Goal: Task Accomplishment & Management: Use online tool/utility

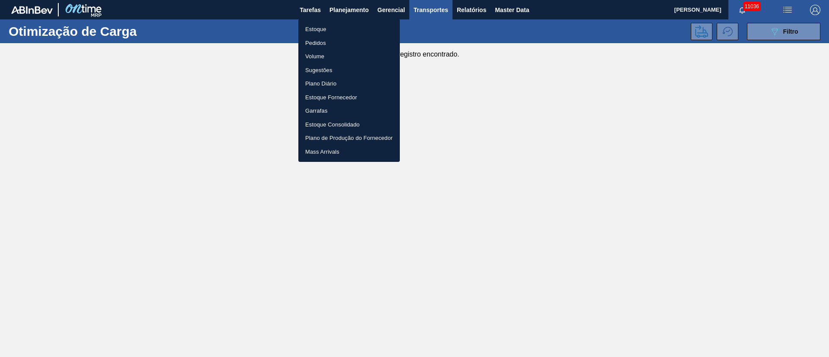
click at [315, 29] on li "Estoque" at bounding box center [348, 29] width 101 height 14
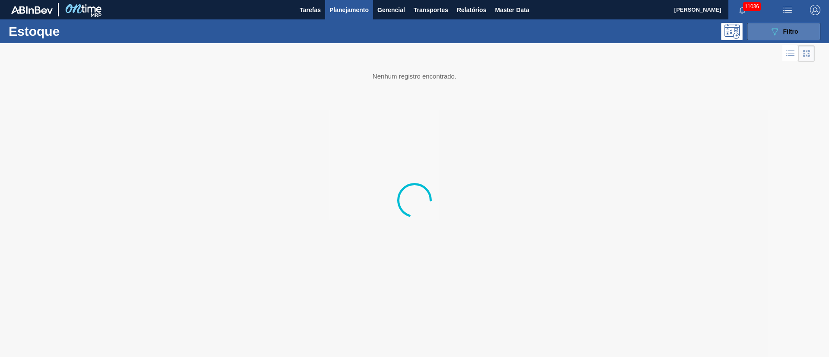
click at [787, 30] on span "Filtro" at bounding box center [790, 31] width 15 height 7
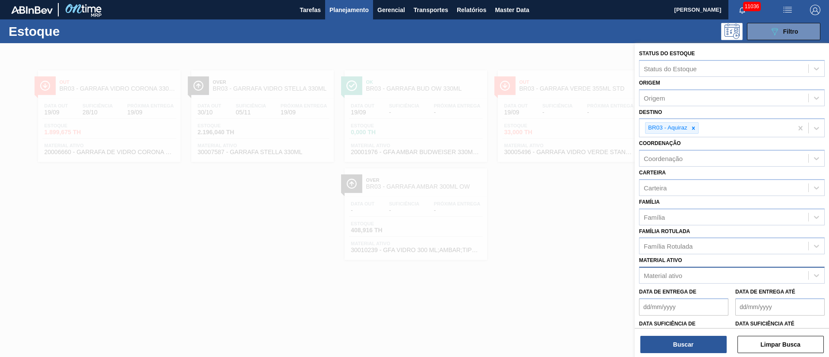
click at [664, 276] on div "Material ativo" at bounding box center [663, 275] width 38 height 7
click at [336, 7] on span "Planejamento" at bounding box center [348, 10] width 39 height 10
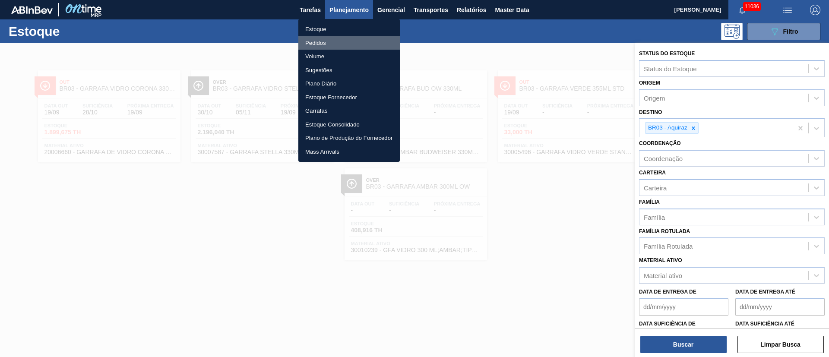
click at [313, 44] on li "Pedidos" at bounding box center [348, 43] width 101 height 14
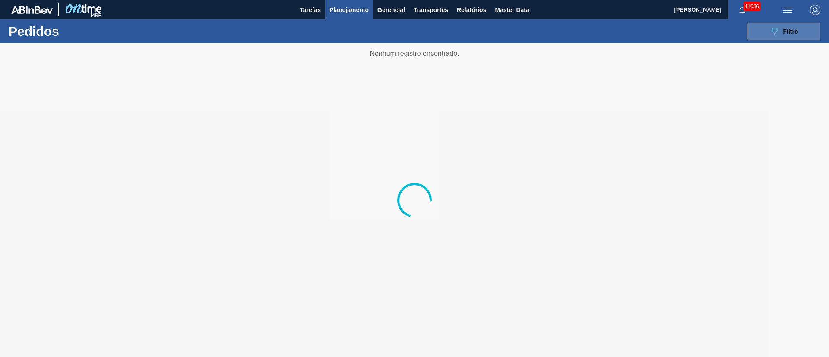
click at [790, 31] on span "Filtro" at bounding box center [790, 31] width 15 height 7
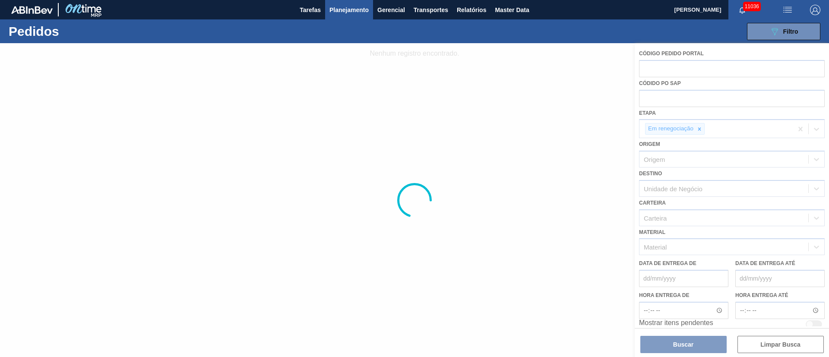
click at [698, 126] on div at bounding box center [414, 200] width 829 height 314
click at [700, 130] on div at bounding box center [414, 200] width 829 height 314
click at [702, 127] on div at bounding box center [414, 200] width 829 height 314
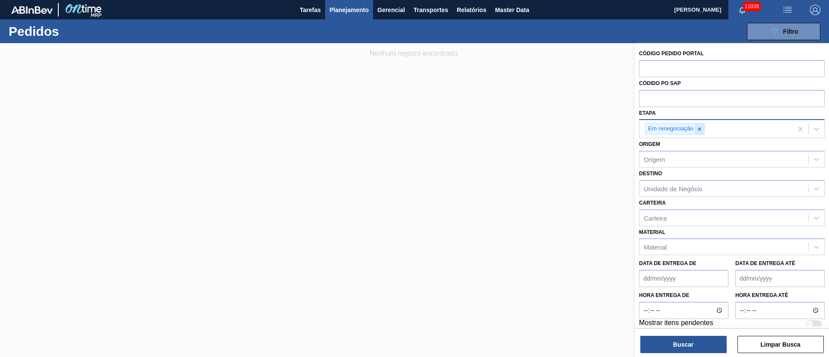
click at [695, 128] on div at bounding box center [699, 128] width 9 height 11
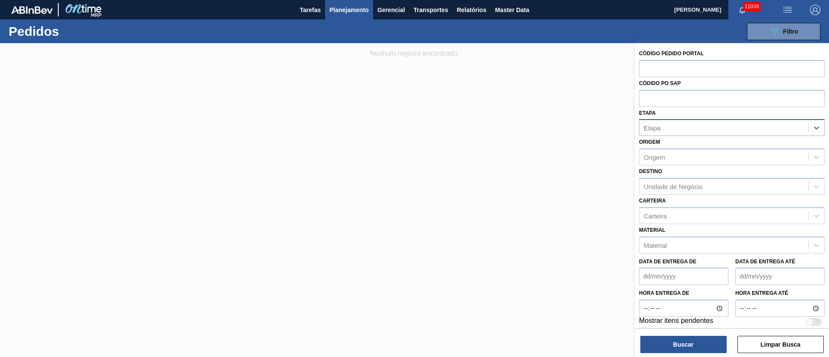
type input "fat"
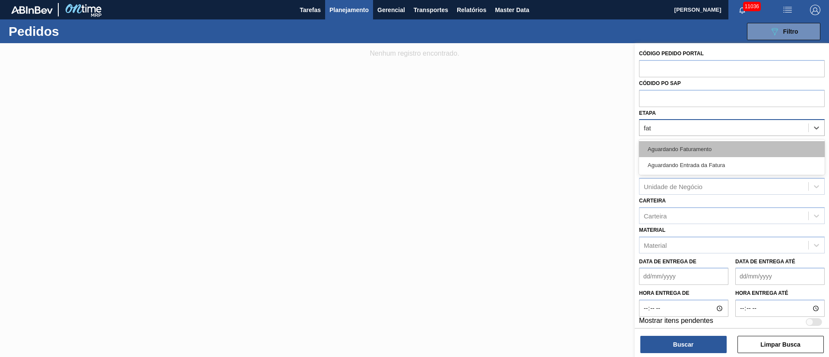
click at [680, 148] on div "Aguardando Faturamento" at bounding box center [732, 149] width 186 height 16
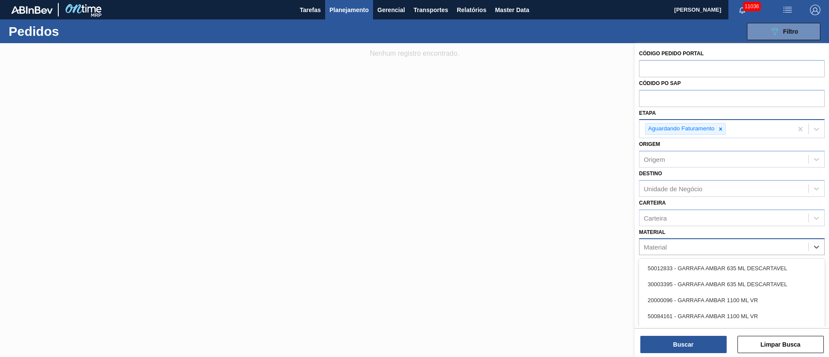
click at [661, 240] on div "Material" at bounding box center [732, 246] width 186 height 17
type input "3"
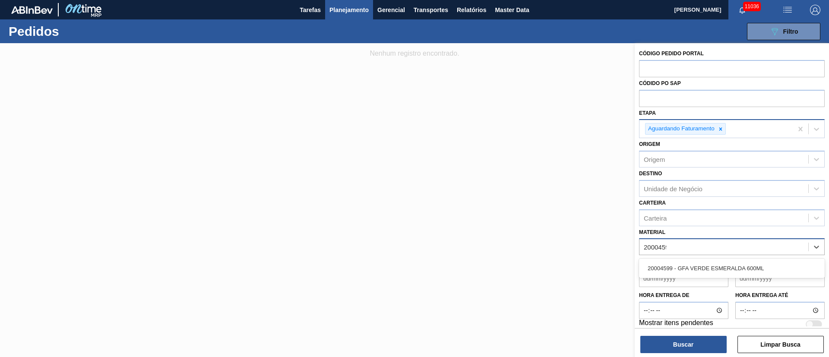
type input "20004599"
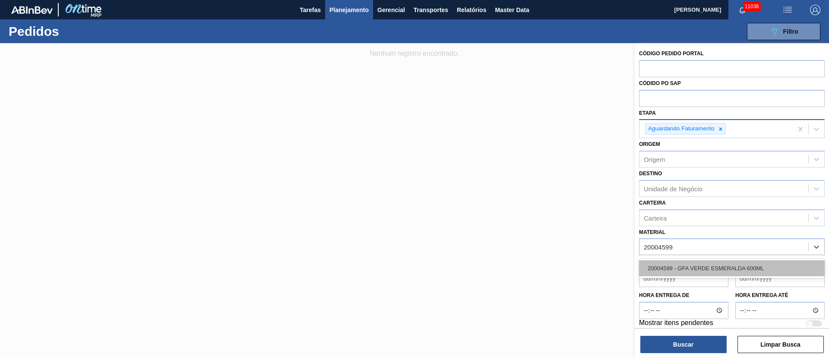
click at [664, 270] on div "20004599 - GFA VERDE ESMERALDA 600ML" at bounding box center [732, 268] width 186 height 16
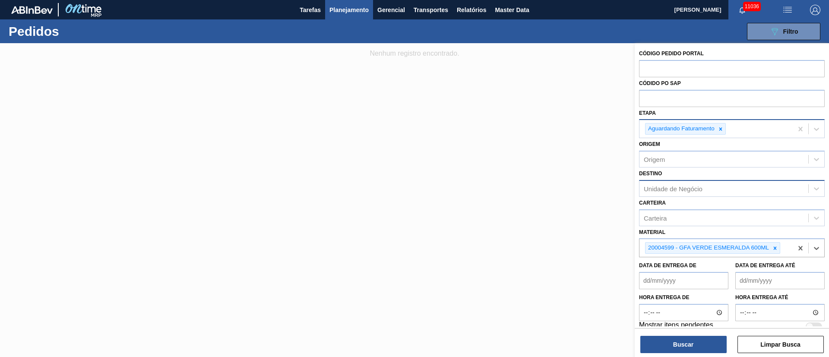
click at [661, 193] on div "Unidade de Negócio" at bounding box center [723, 188] width 169 height 13
type input "1"
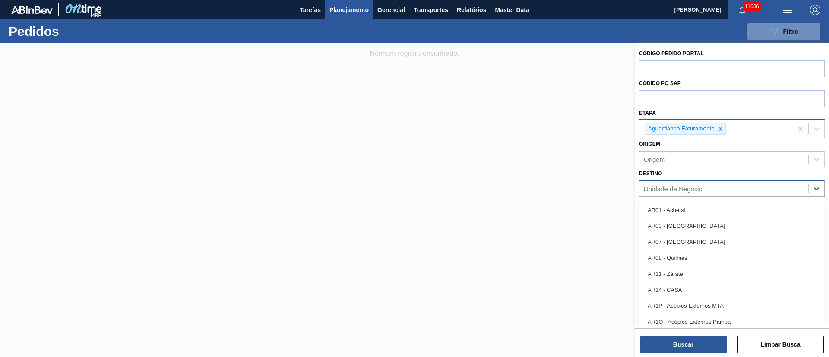
type input "23"
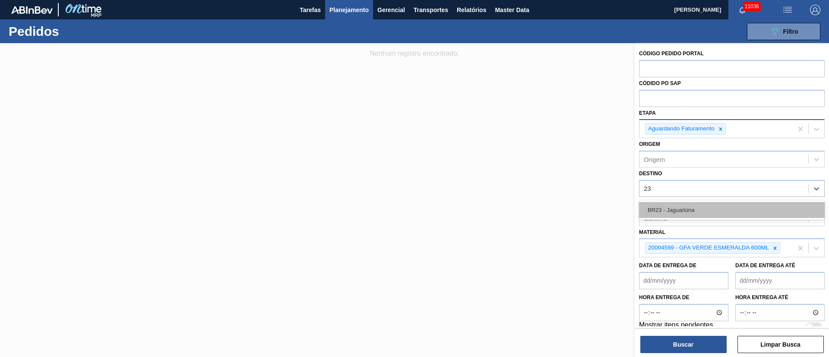
click at [662, 205] on div "BR23 - Jaguariúna" at bounding box center [732, 210] width 186 height 16
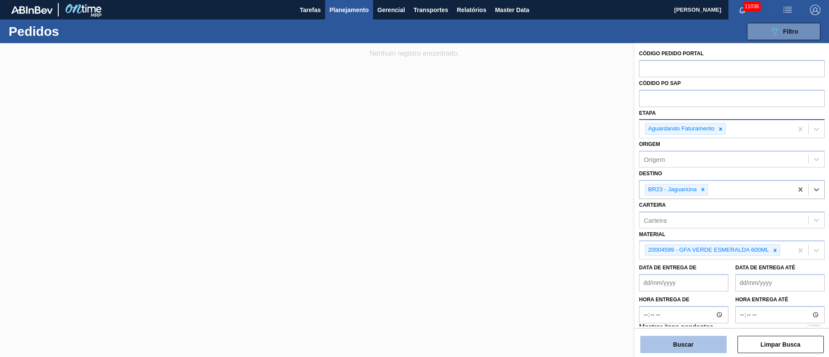
click at [702, 347] on button "Buscar" at bounding box center [683, 344] width 86 height 17
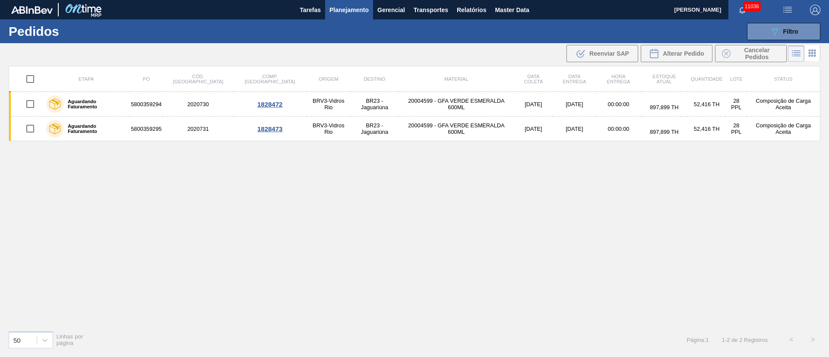
click at [786, 12] on img "button" at bounding box center [787, 10] width 10 height 10
click at [765, 27] on li "Upload de Volumes" at bounding box center [784, 31] width 75 height 16
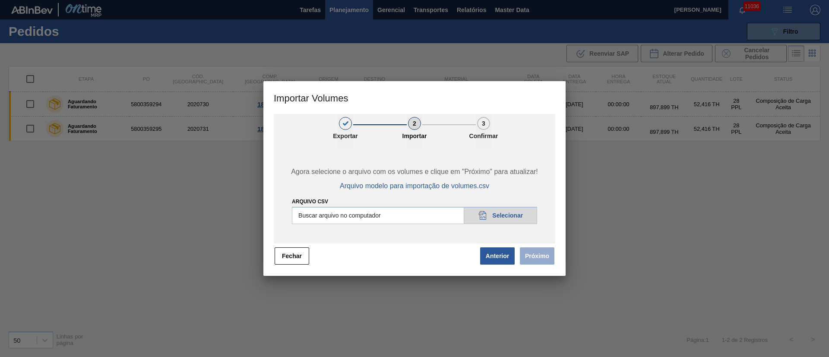
click at [514, 215] on input "Arquivo csv" at bounding box center [414, 215] width 245 height 17
type input "C:\fakepath\PedidoVolumeModeloImportacao (83).csv"
click at [439, 209] on input "Arquivo csv" at bounding box center [414, 215] width 245 height 17
click at [513, 210] on input "Arquivo csv" at bounding box center [414, 215] width 245 height 17
type input "C:\fakepath\PedidoVolumeModeloImportacao (83).csv"
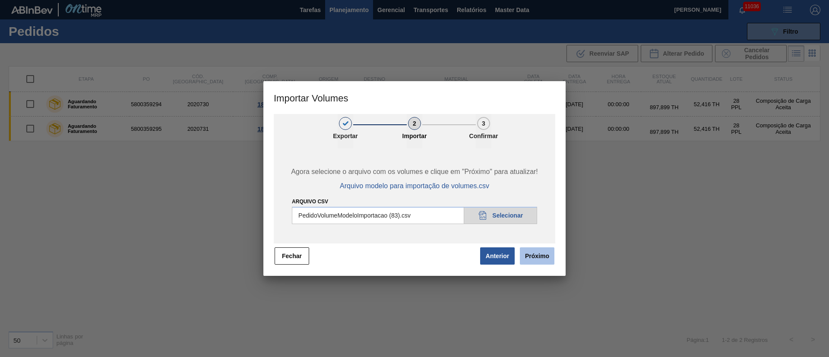
click at [531, 259] on button "Próximo" at bounding box center [537, 255] width 35 height 17
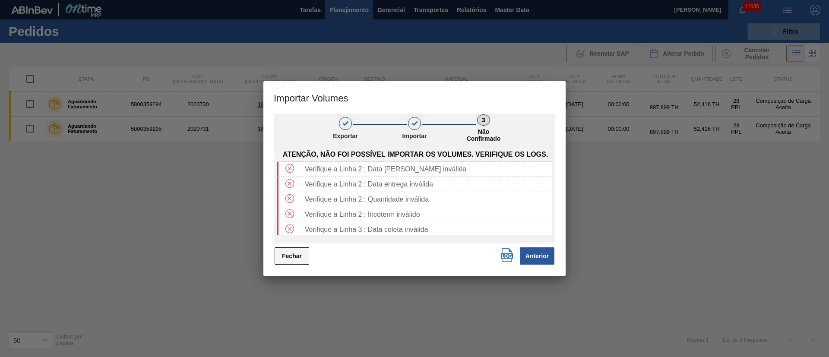
click at [282, 259] on button "Fechar" at bounding box center [292, 255] width 35 height 17
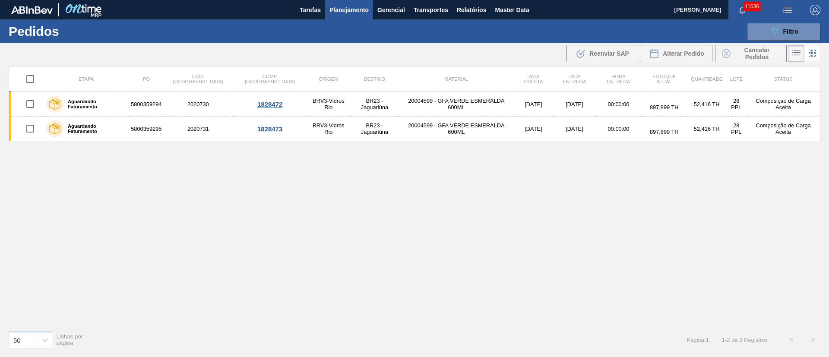
click at [643, 192] on div "Etapa PO Cód. Pedido Comp. Carga Origem Destino Material Data [PERSON_NAME] Dat…" at bounding box center [415, 195] width 812 height 258
click at [791, 6] on img "button" at bounding box center [787, 10] width 10 height 10
click at [775, 32] on li "Upload de Volumes" at bounding box center [784, 31] width 75 height 16
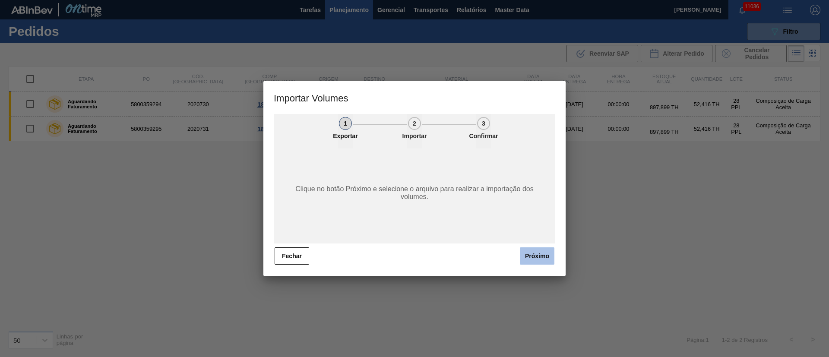
click at [534, 250] on button "Próximo" at bounding box center [537, 255] width 35 height 17
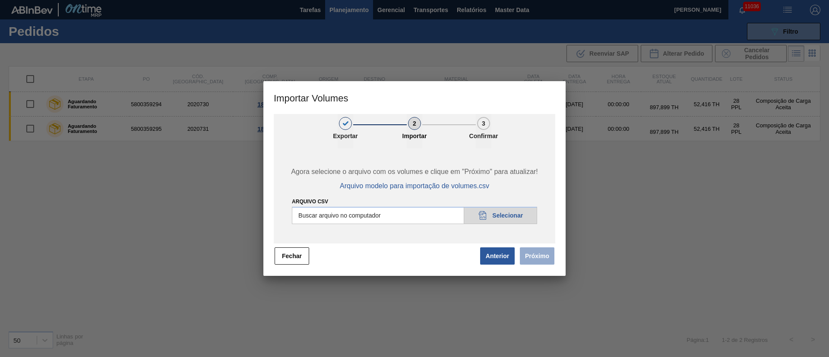
click at [487, 210] on input "Arquivo csv" at bounding box center [414, 215] width 245 height 17
type input "C:\fakepath\PedidoVolumeModeloImportacao (81).csv"
click at [543, 257] on button "Próximo" at bounding box center [537, 255] width 35 height 17
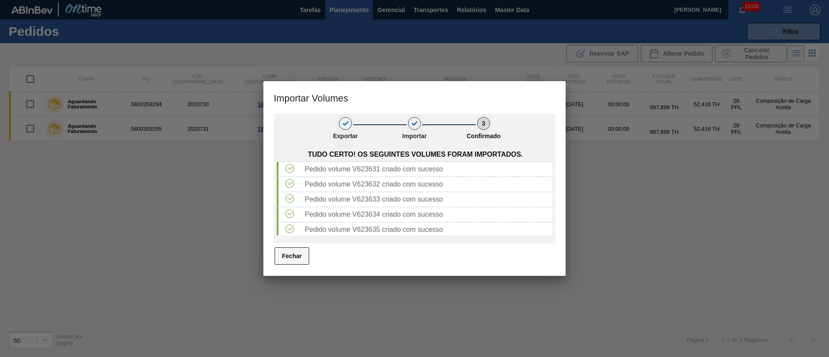
click at [299, 250] on button "Fechar" at bounding box center [292, 255] width 35 height 17
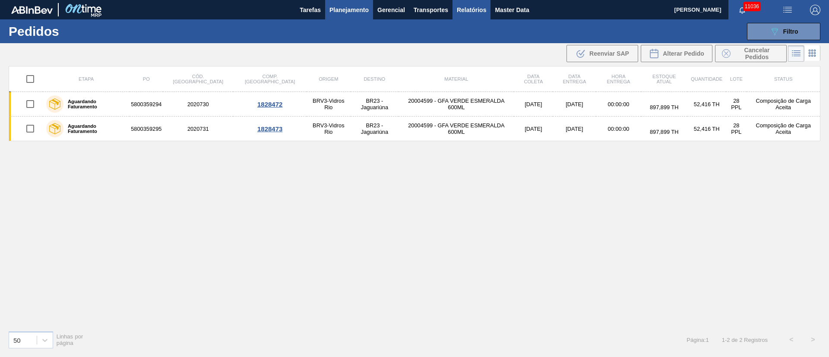
click at [475, 12] on span "Relatórios" at bounding box center [471, 10] width 29 height 10
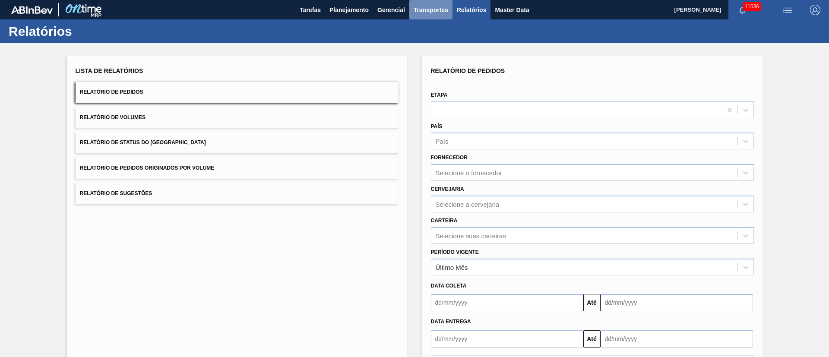
click at [444, 11] on span "Transportes" at bounding box center [431, 10] width 35 height 10
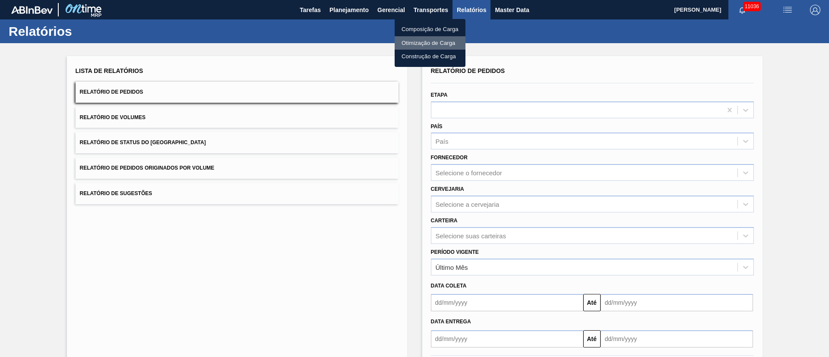
click at [431, 43] on li "Otimização de Carga" at bounding box center [430, 43] width 71 height 14
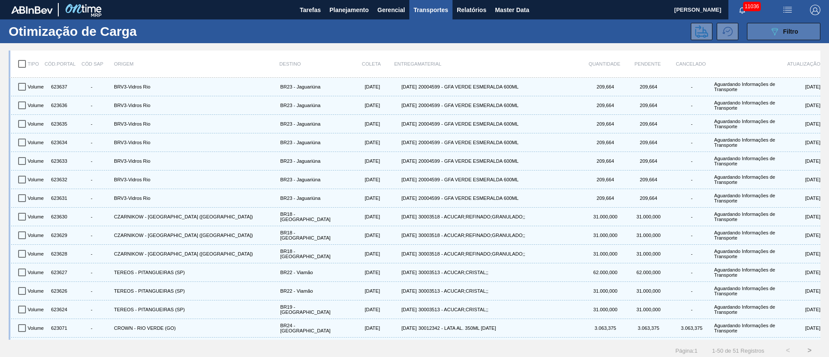
click at [777, 37] on button "089F7B8B-B2A5-4AFE-B5C0-19BA573D28AC Filtro" at bounding box center [783, 31] width 73 height 17
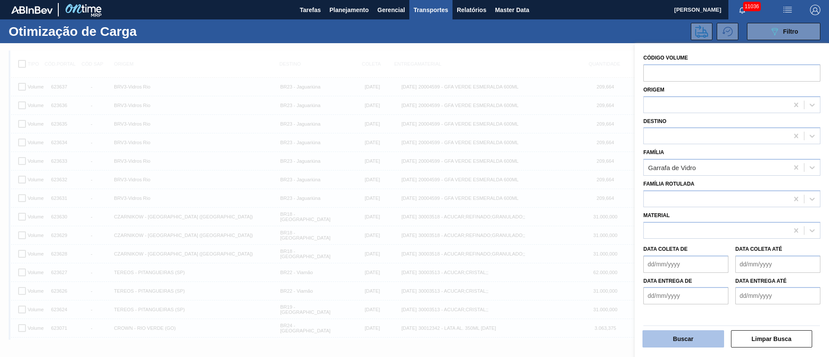
click at [678, 337] on button "Buscar" at bounding box center [683, 338] width 82 height 17
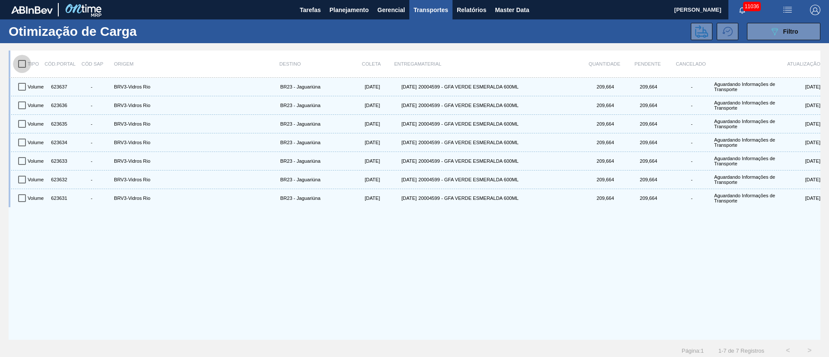
click at [24, 60] on input "checkbox" at bounding box center [22, 64] width 18 height 18
checkbox input "true"
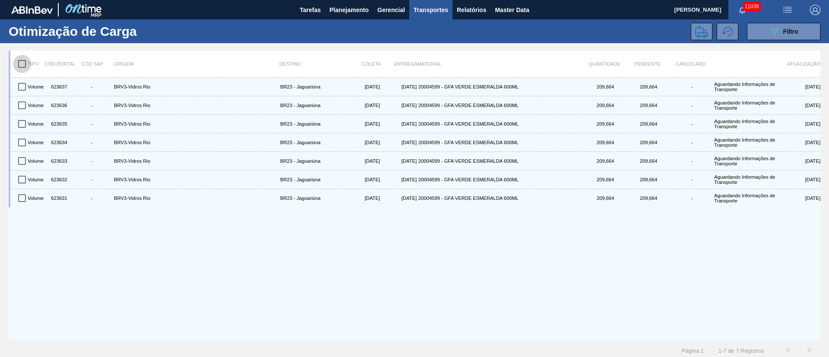
checkbox input "true"
click at [699, 33] on icon at bounding box center [701, 31] width 13 height 13
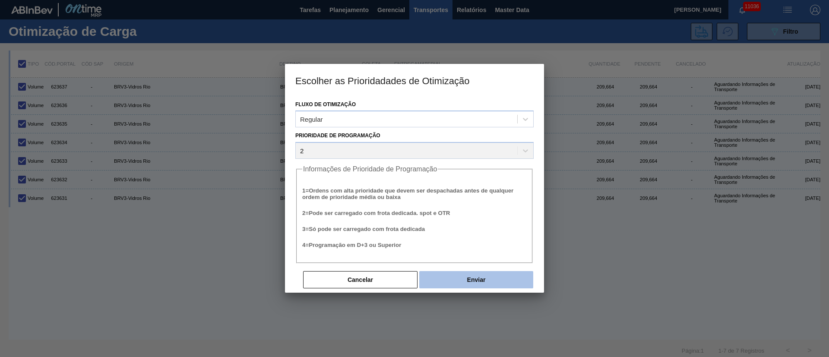
click at [465, 283] on button "Enviar" at bounding box center [476, 279] width 114 height 17
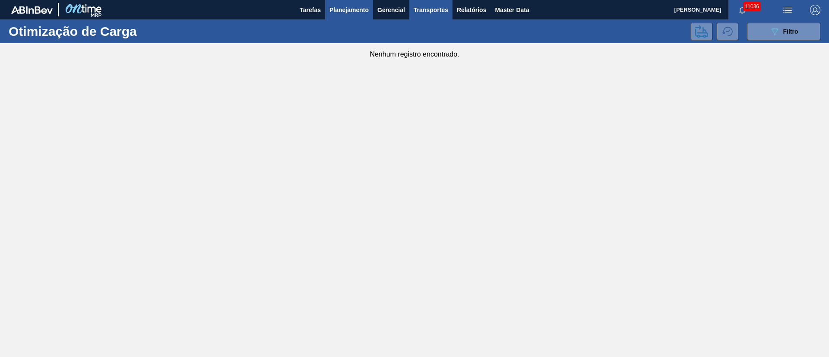
click at [348, 13] on span "Planejamento" at bounding box center [348, 10] width 39 height 10
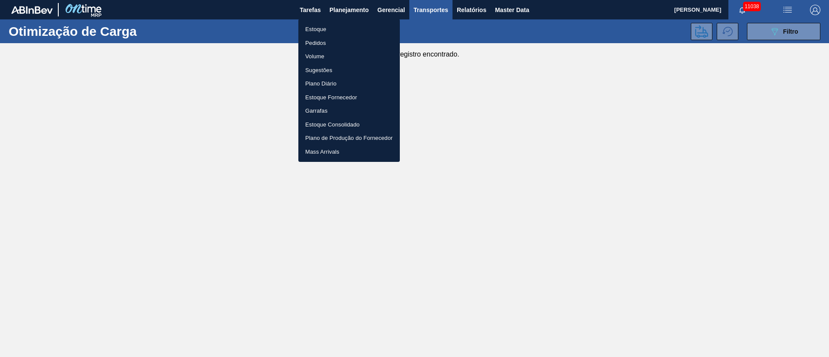
click at [350, 9] on div at bounding box center [414, 178] width 829 height 357
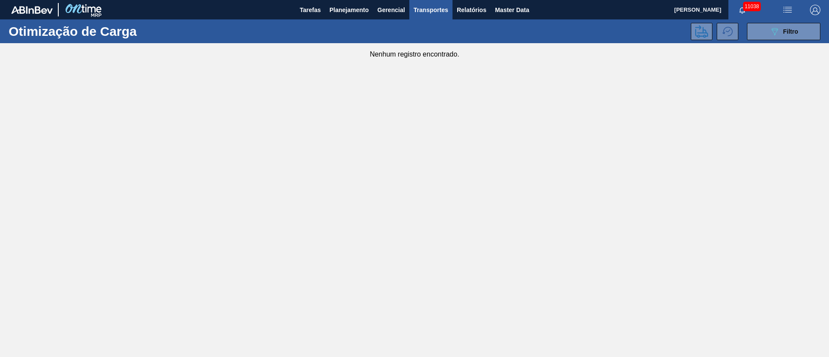
click at [344, 4] on button "Planejamento" at bounding box center [349, 9] width 48 height 19
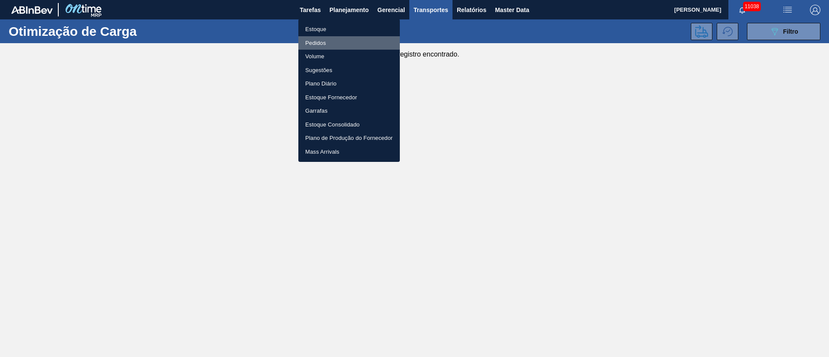
click at [311, 44] on li "Pedidos" at bounding box center [348, 43] width 101 height 14
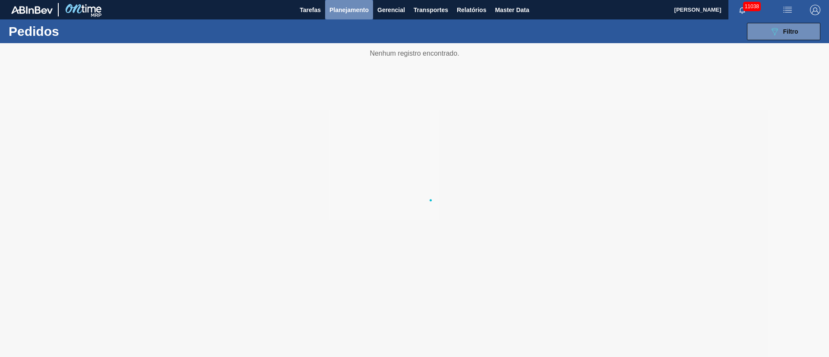
click at [347, 12] on span "Planejamento" at bounding box center [348, 10] width 39 height 10
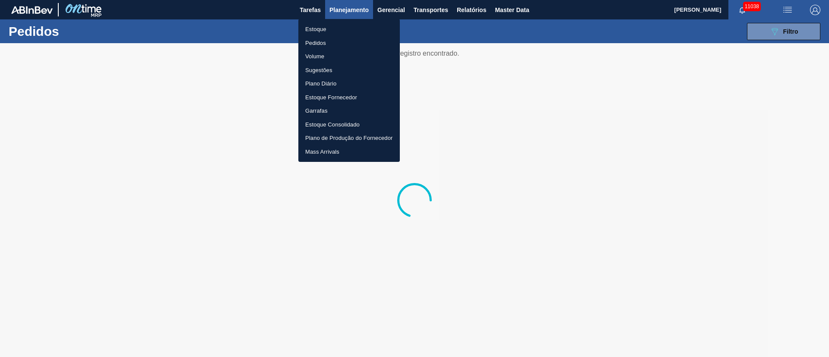
click at [312, 30] on li "Estoque" at bounding box center [348, 29] width 101 height 14
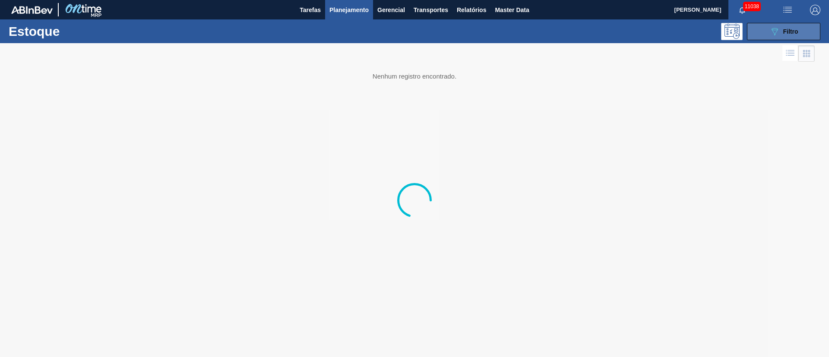
click at [767, 28] on button "089F7B8B-B2A5-4AFE-B5C0-19BA573D28AC Filtro" at bounding box center [783, 31] width 73 height 17
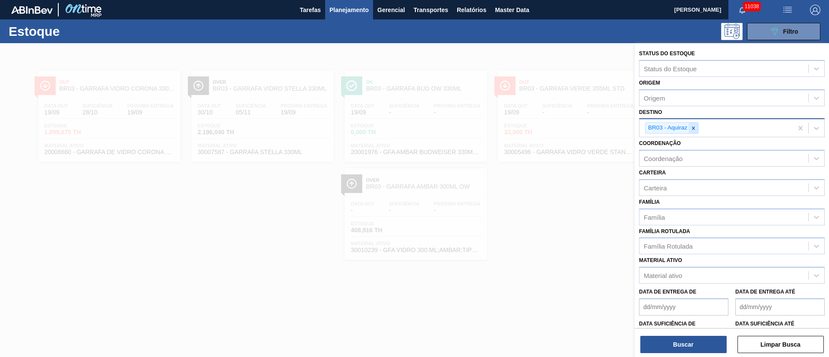
click at [693, 129] on icon at bounding box center [693, 127] width 3 height 3
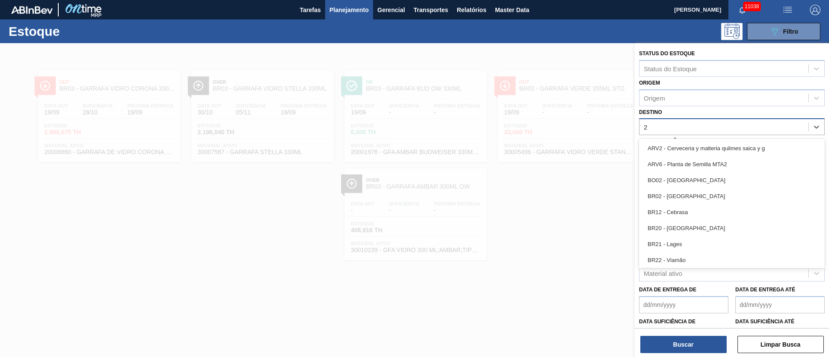
type input "26"
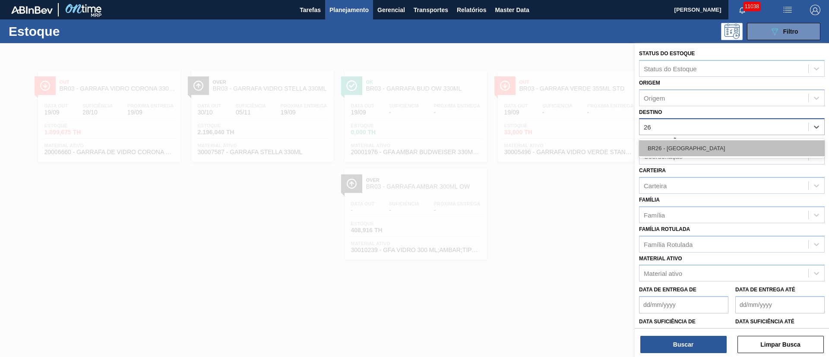
click at [662, 155] on div "BR26 - [GEOGRAPHIC_DATA]" at bounding box center [732, 148] width 186 height 16
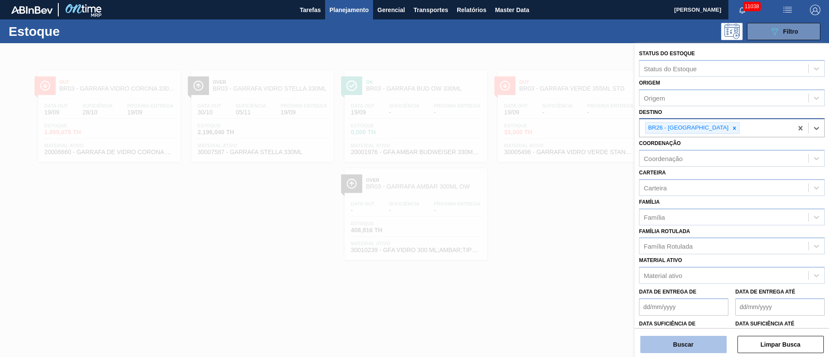
click at [680, 348] on button "Buscar" at bounding box center [683, 344] width 86 height 17
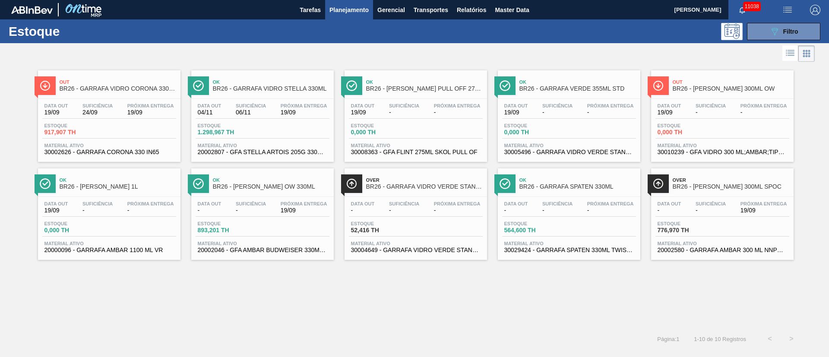
click at [148, 128] on div "Estoque 917,907 TH" at bounding box center [109, 131] width 134 height 16
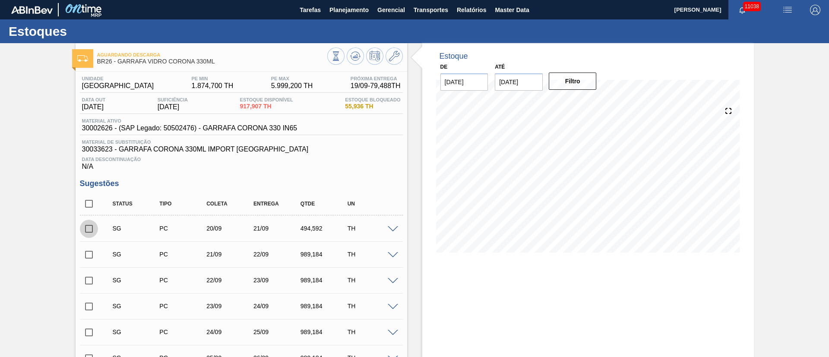
click at [92, 229] on input "checkbox" at bounding box center [89, 229] width 18 height 18
click at [390, 228] on span at bounding box center [393, 229] width 10 height 6
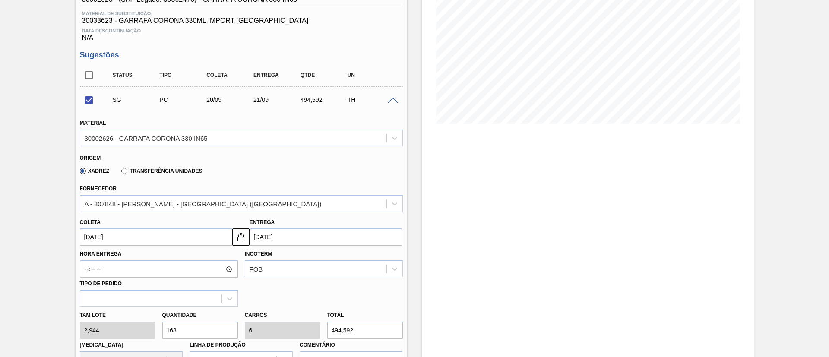
scroll to position [130, 0]
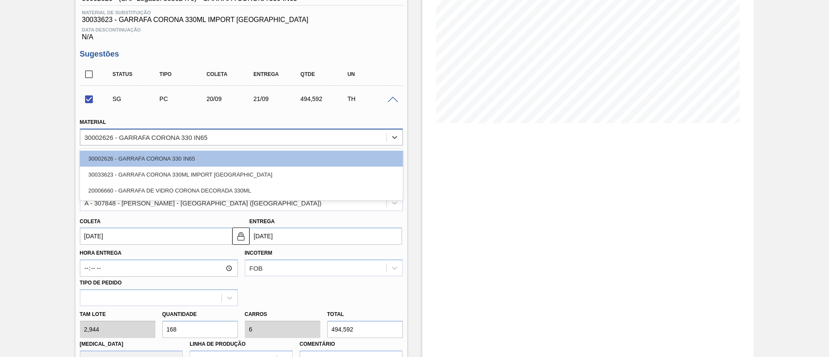
click at [130, 138] on div "30002626 - GARRAFA CORONA 330 IN65" at bounding box center [146, 136] width 123 height 7
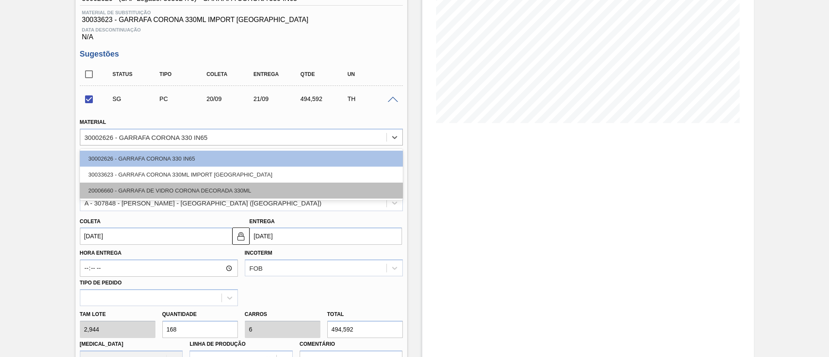
click at [119, 187] on div "20006660 - GARRAFA DE VIDRO CORONA DECORADA 330ML" at bounding box center [241, 191] width 323 height 16
checkbox input "false"
type input "[DATE]"
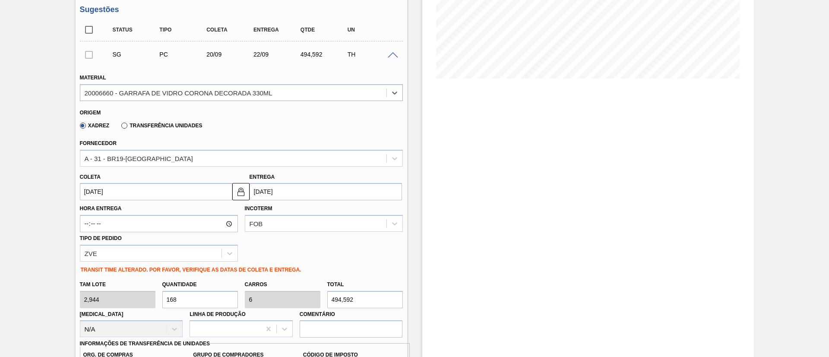
scroll to position [194, 0]
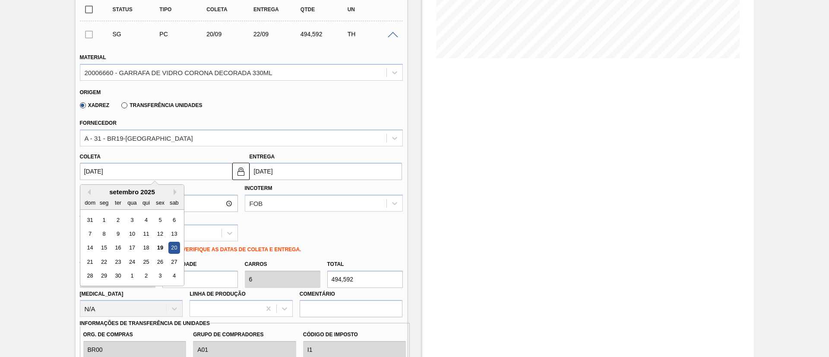
click at [133, 167] on input "[DATE]" at bounding box center [156, 171] width 152 height 17
click at [170, 246] on div "20" at bounding box center [174, 248] width 12 height 12
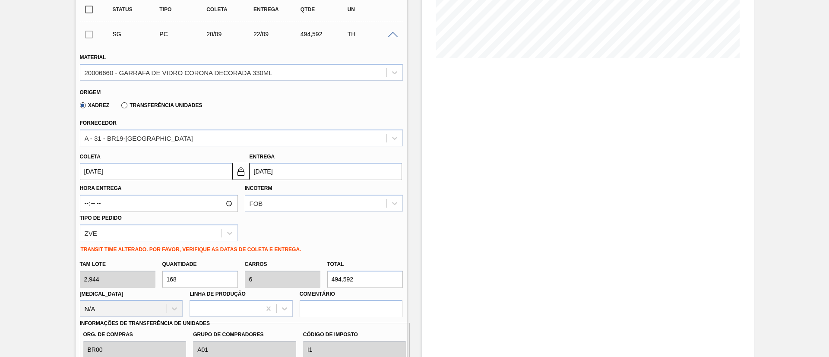
drag, startPoint x: 196, startPoint y: 275, endPoint x: 91, endPoint y: 268, distance: 105.6
click at [91, 268] on div "[PERSON_NAME] 2,944 Quantidade 168 Carros 6 Total 494,592 [MEDICAL_DATA] N/A Li…" at bounding box center [241, 287] width 330 height 62
type input "1"
type input "0,036"
type input "2,944"
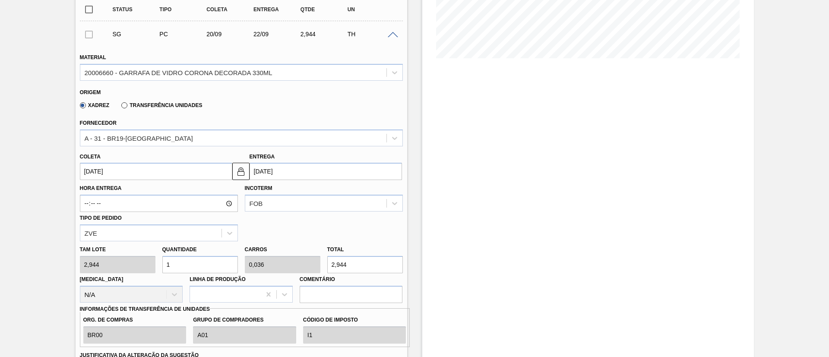
type input "11"
type input "0,393"
type input "32,384"
type input "113"
type input "4,036"
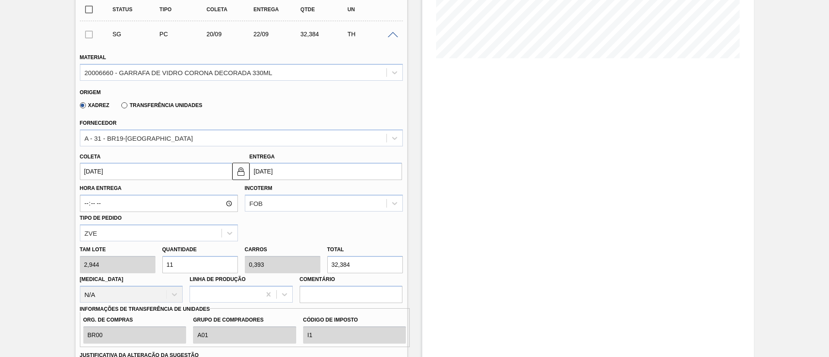
type input "332,672"
type input "11"
type input "0,393"
type input "32,384"
type input "112"
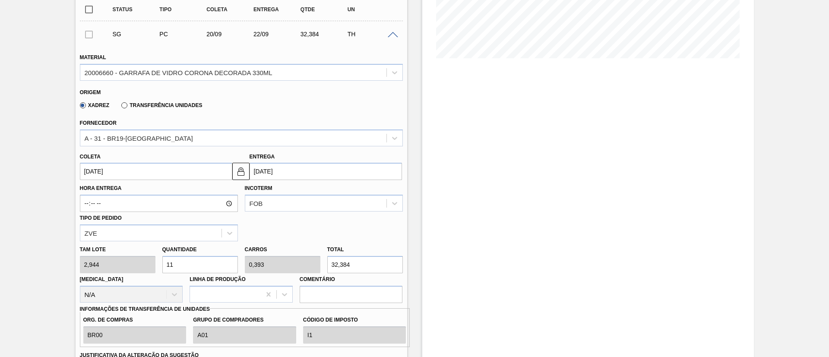
type input "4"
type input "329,728"
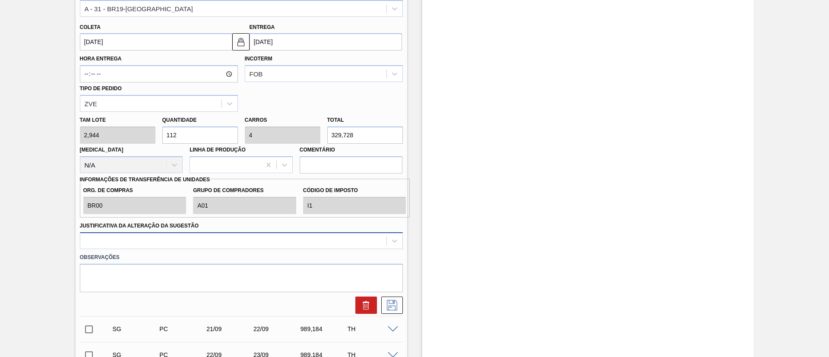
type input "112"
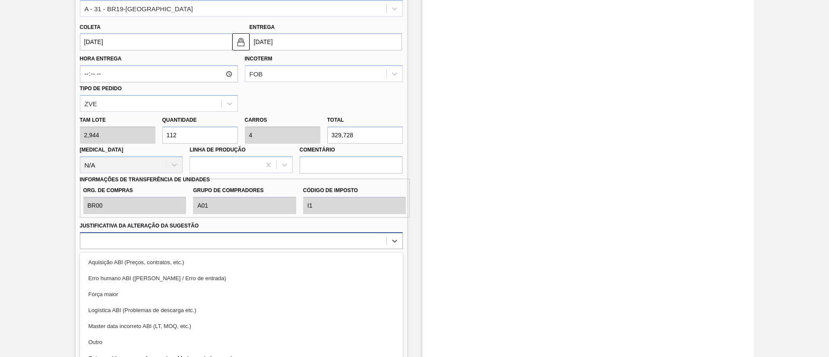
click at [152, 246] on div "option Erro humano ABI (Cálculo / Erro de entrada) focused, 2 of 18. 18 results…" at bounding box center [241, 240] width 323 height 17
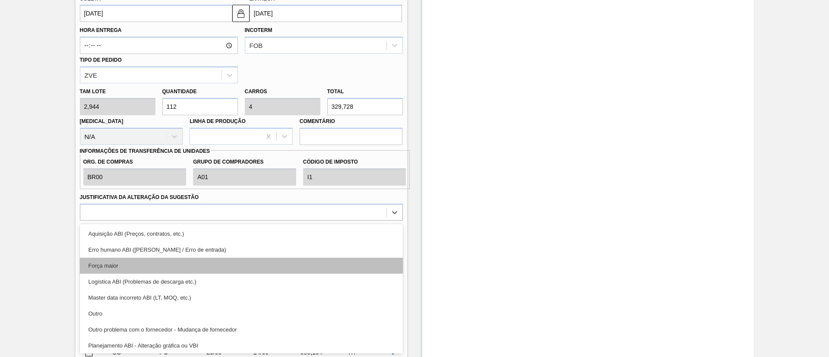
click at [118, 269] on div "Força maior" at bounding box center [241, 266] width 323 height 16
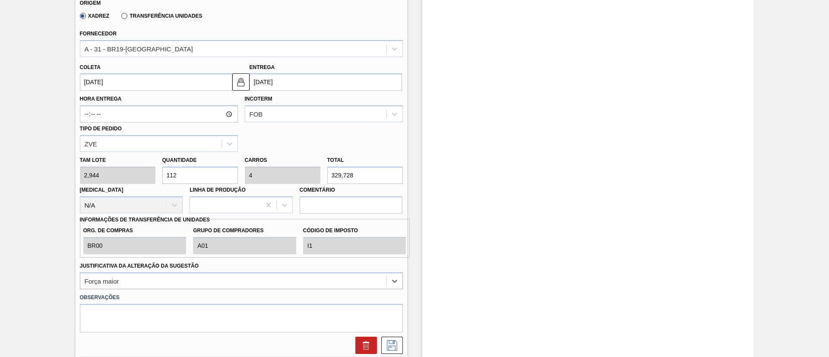
scroll to position [287, 0]
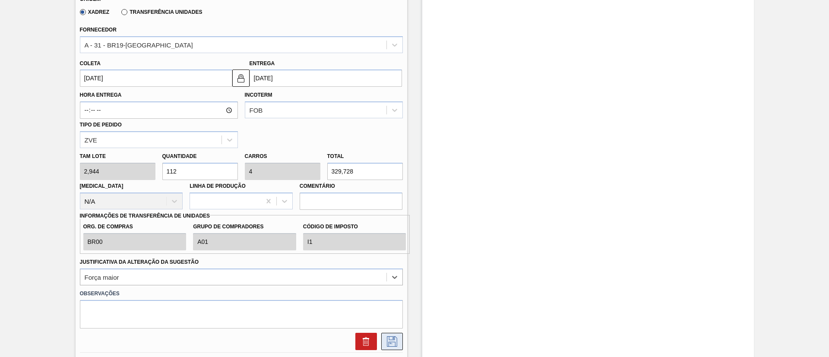
click at [396, 341] on icon at bounding box center [392, 341] width 10 height 10
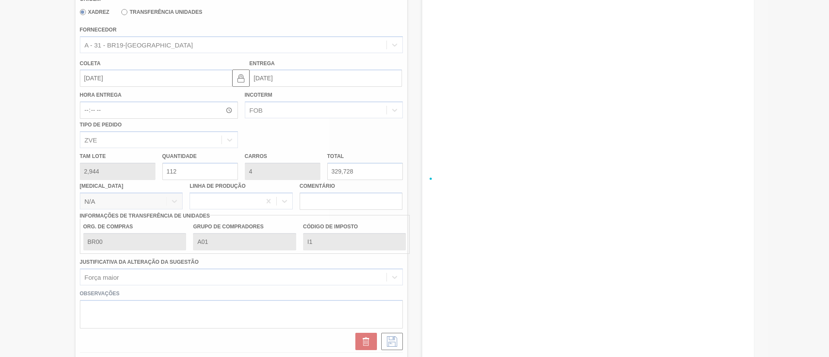
checkbox input "true"
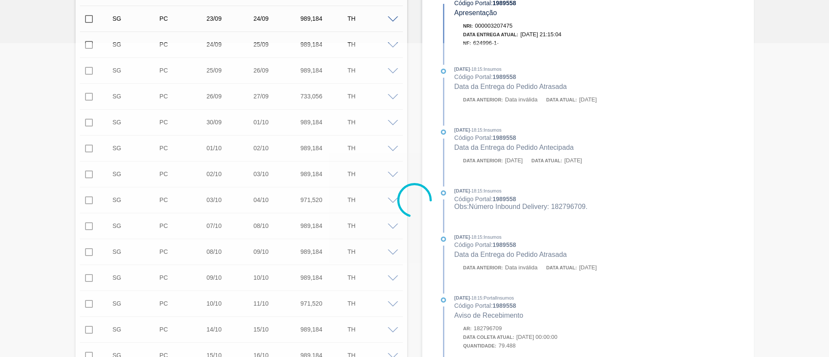
scroll to position [0, 0]
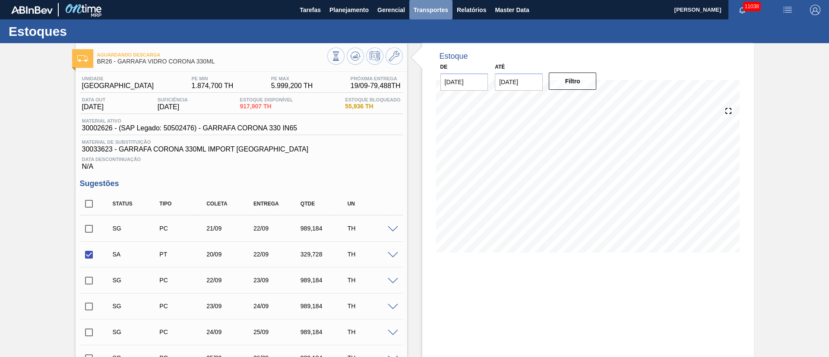
click at [428, 13] on span "Transportes" at bounding box center [431, 10] width 35 height 10
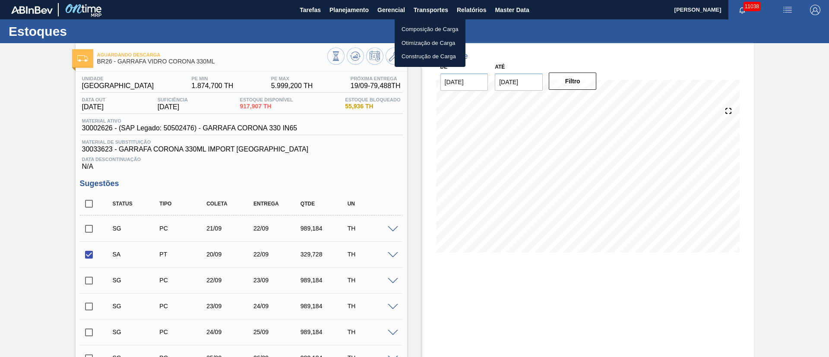
click at [314, 145] on div at bounding box center [414, 178] width 829 height 357
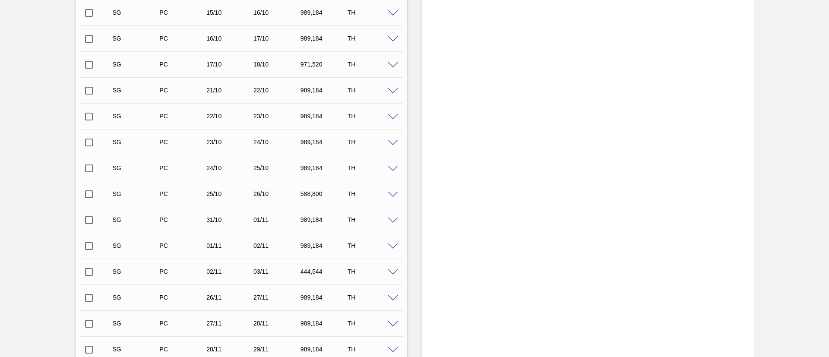
scroll to position [777, 0]
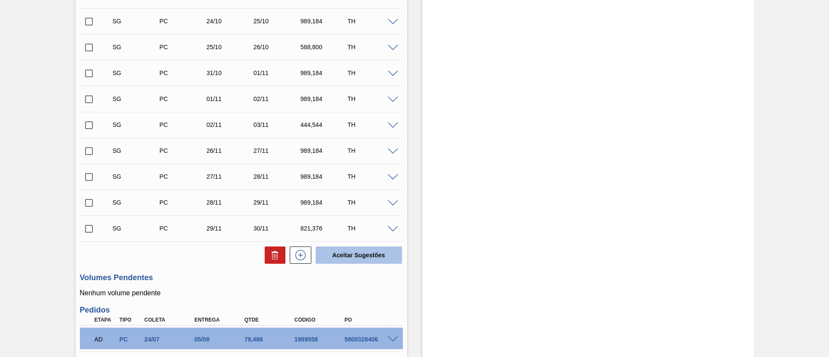
click at [351, 260] on button "Aceitar Sugestões" at bounding box center [359, 254] width 86 height 17
checkbox input "false"
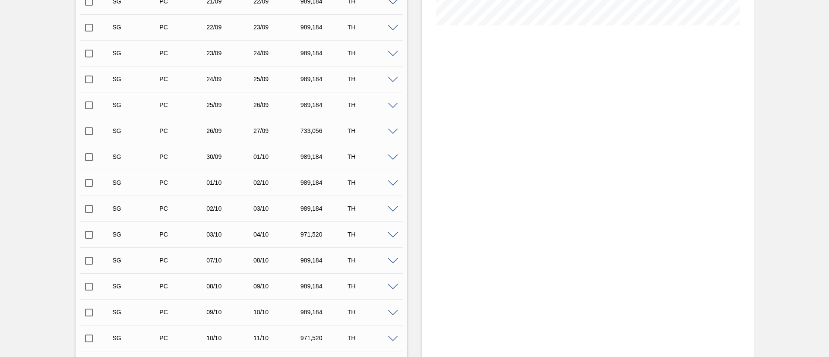
scroll to position [0, 0]
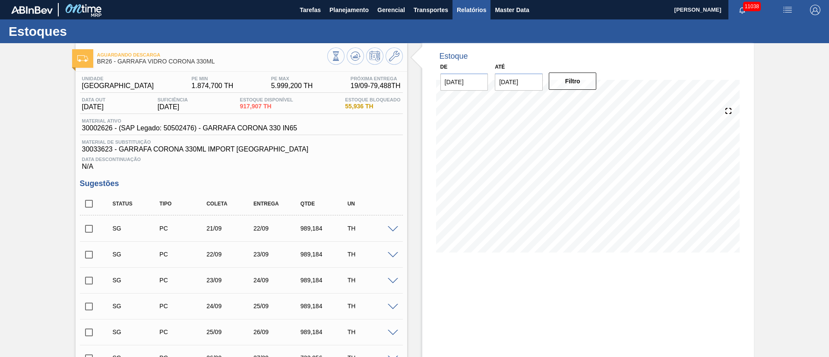
click at [463, 10] on span "Relatórios" at bounding box center [471, 10] width 29 height 10
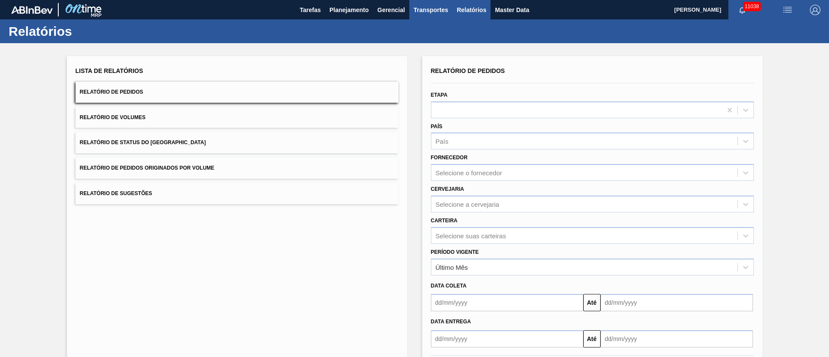
click at [441, 12] on span "Transportes" at bounding box center [431, 10] width 35 height 10
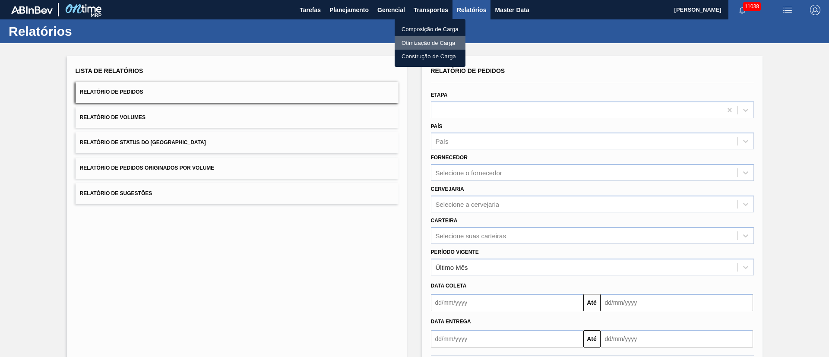
click at [415, 44] on li "Otimização de Carga" at bounding box center [430, 43] width 71 height 14
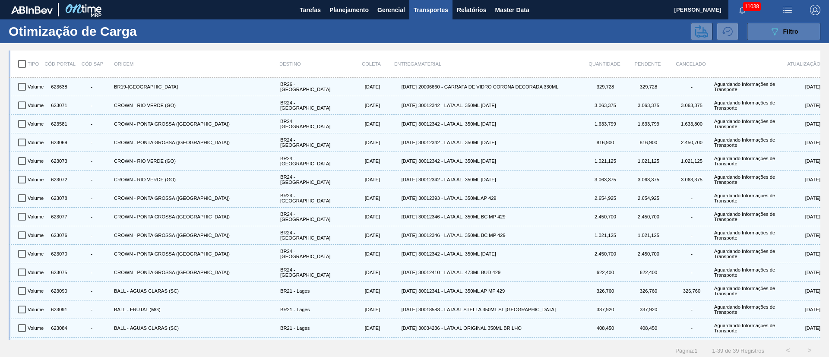
click at [783, 32] on span "Filtro" at bounding box center [790, 31] width 15 height 7
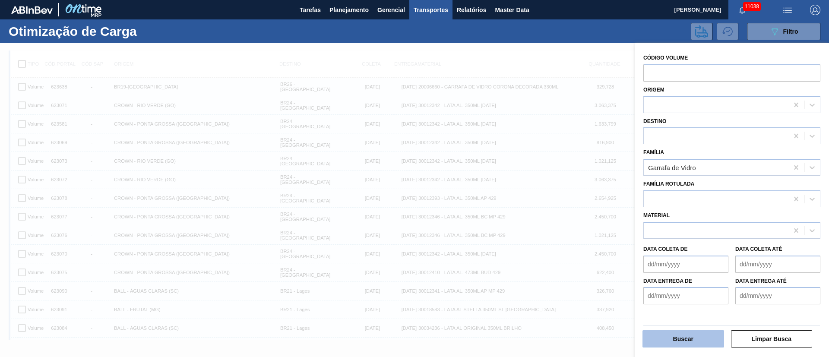
click at [694, 338] on button "Buscar" at bounding box center [683, 338] width 82 height 17
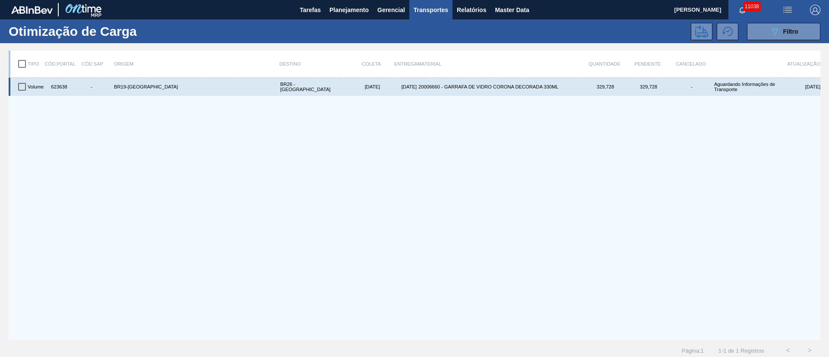
click at [17, 86] on input "checkbox" at bounding box center [22, 87] width 18 height 18
checkbox input "true"
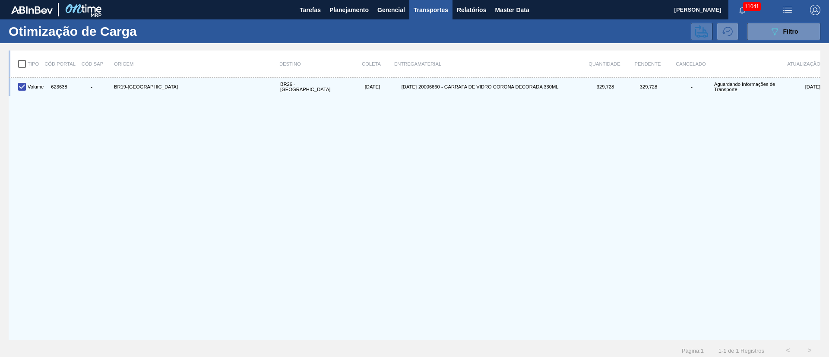
click at [701, 35] on icon at bounding box center [701, 31] width 13 height 13
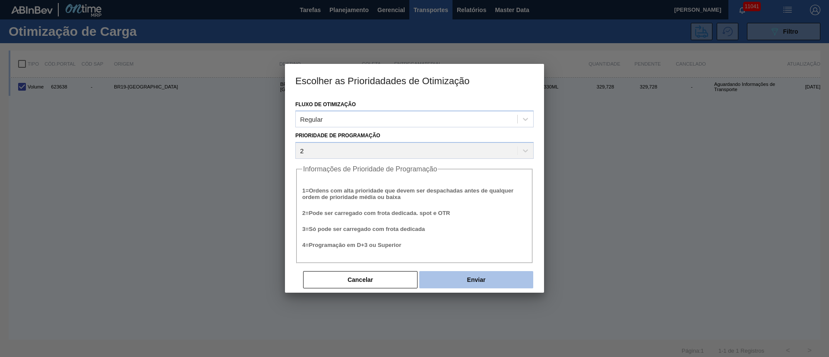
click at [488, 276] on button "Enviar" at bounding box center [476, 279] width 114 height 17
